Goal: Information Seeking & Learning: Learn about a topic

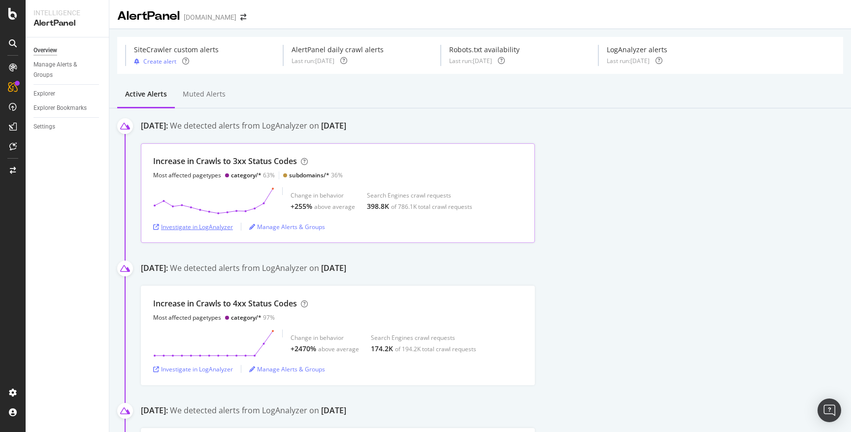
click at [210, 232] on div "Investigate in LogAnalyzer" at bounding box center [193, 226] width 80 height 15
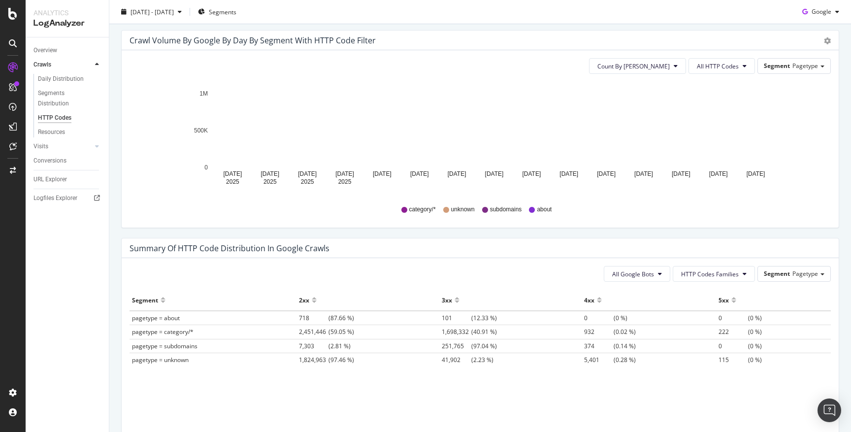
scroll to position [512, 0]
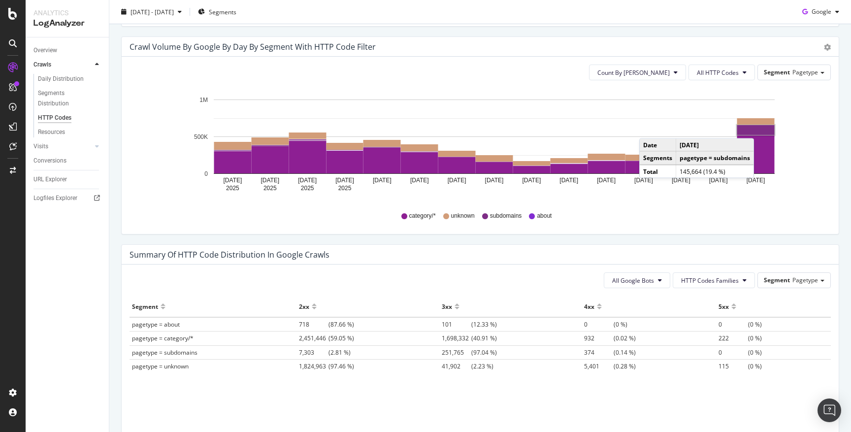
click at [763, 128] on rect "A chart." at bounding box center [755, 130] width 37 height 10
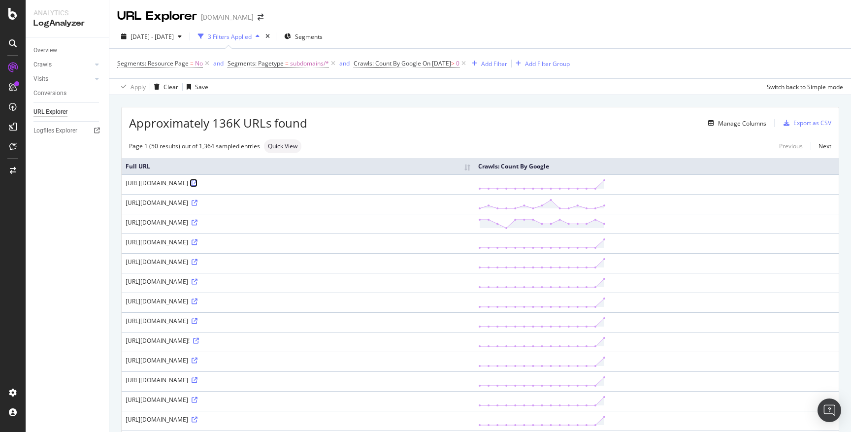
click at [197, 184] on icon at bounding box center [194, 183] width 6 height 6
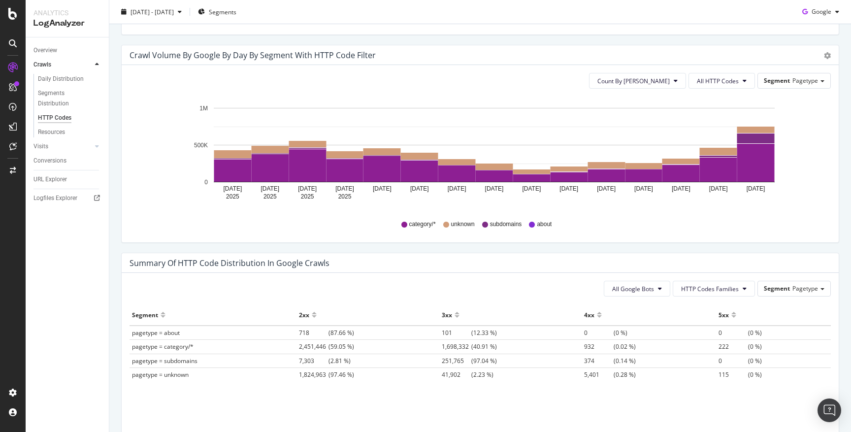
scroll to position [481, 0]
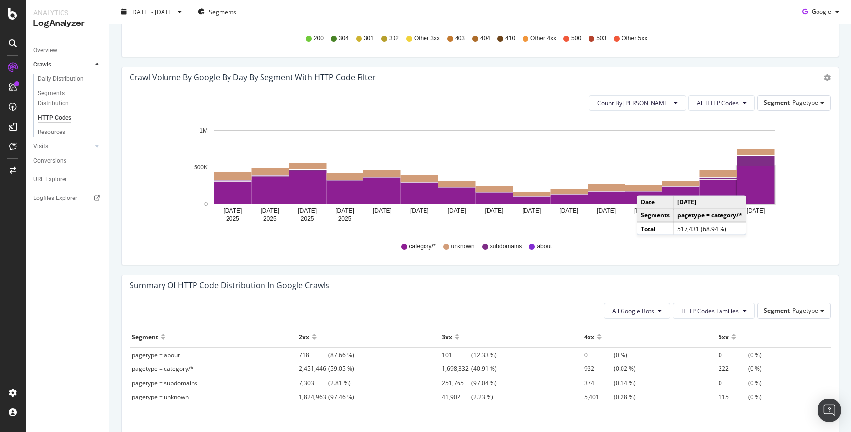
click at [756, 186] on rect "A chart." at bounding box center [755, 185] width 37 height 38
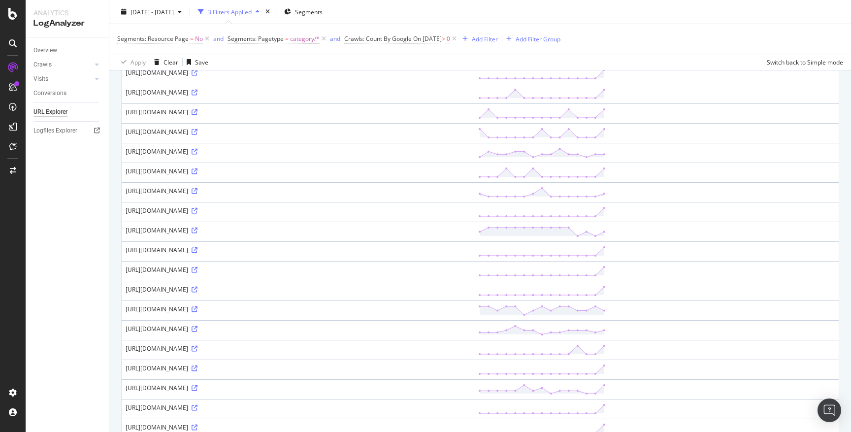
scroll to position [702, 0]
click at [197, 130] on icon at bounding box center [194, 130] width 6 height 6
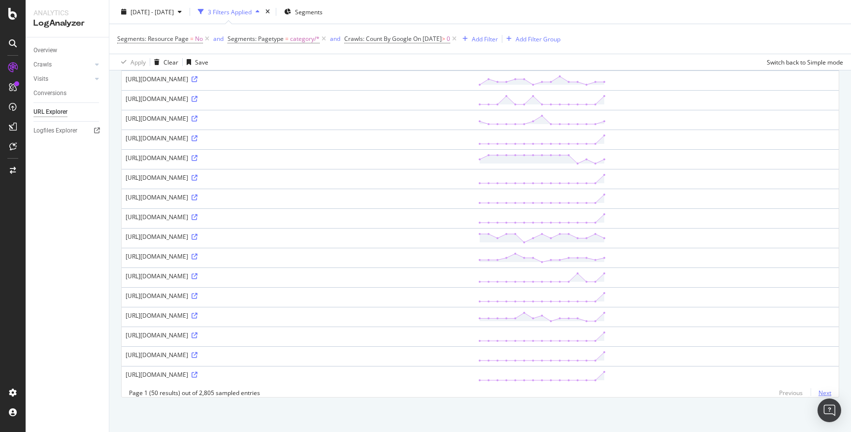
click at [828, 393] on link "Next" at bounding box center [820, 392] width 21 height 14
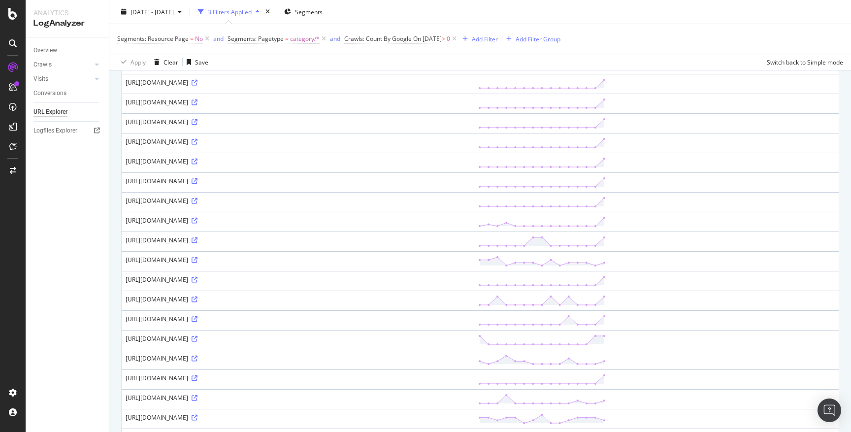
scroll to position [0, 0]
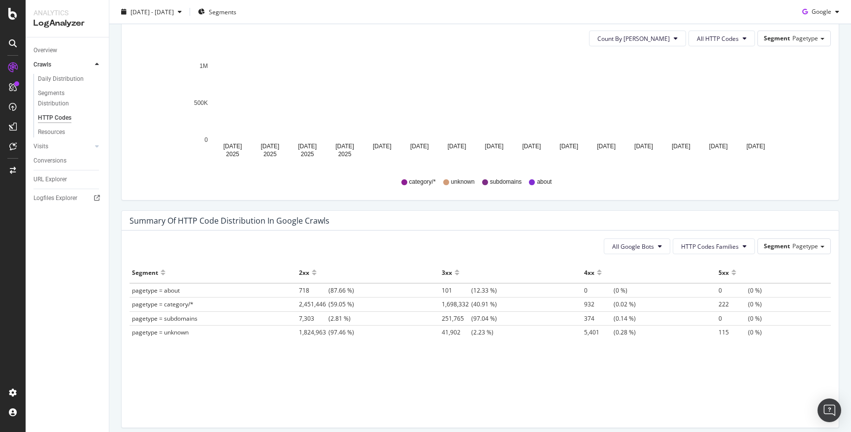
scroll to position [523, 0]
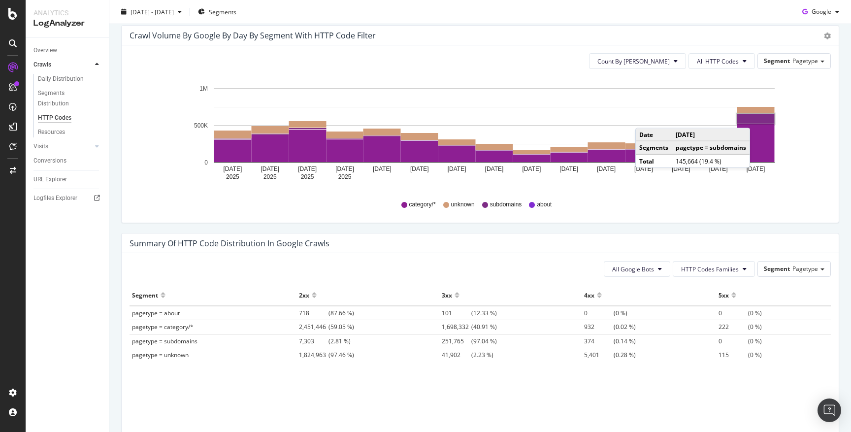
click at [760, 118] on rect "A chart." at bounding box center [755, 119] width 37 height 10
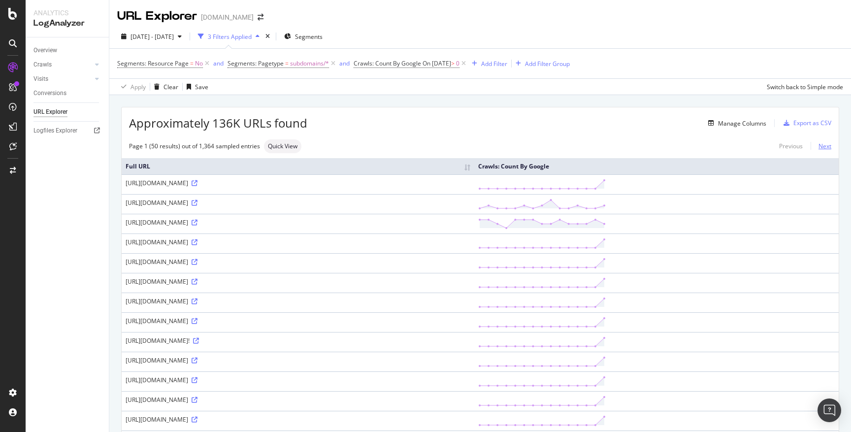
click at [819, 147] on link "Next" at bounding box center [820, 146] width 21 height 14
